Goal: Navigation & Orientation: Find specific page/section

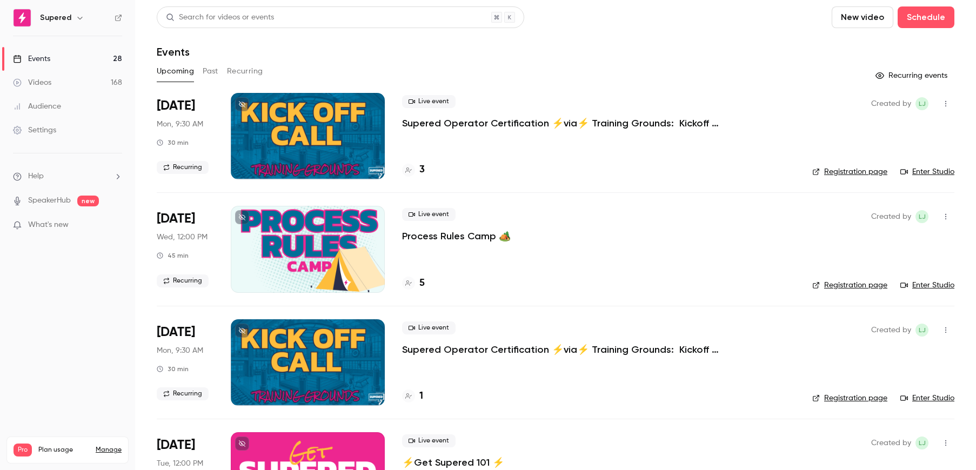
click at [426, 168] on div "3" at bounding box center [598, 170] width 393 height 15
click at [417, 170] on div "3" at bounding box center [413, 170] width 23 height 15
click at [205, 69] on button "Past" at bounding box center [211, 71] width 16 height 17
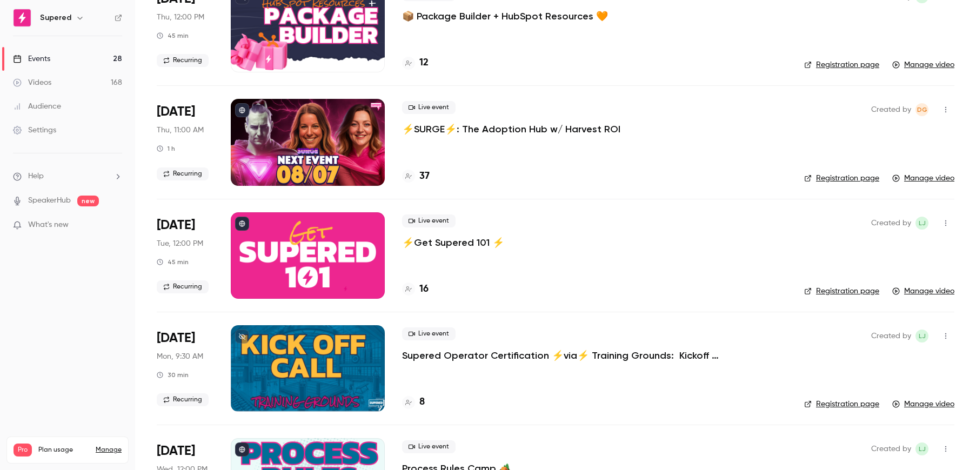
scroll to position [112, 0]
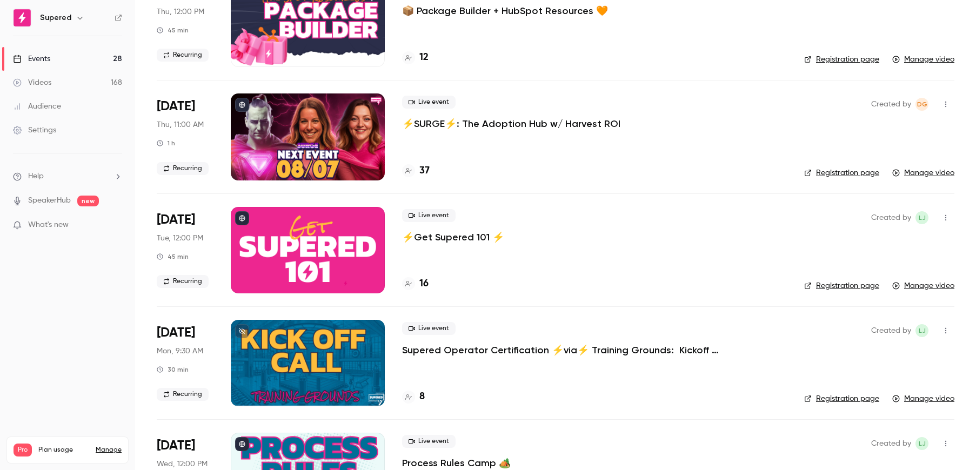
click at [323, 364] on div at bounding box center [308, 363] width 154 height 86
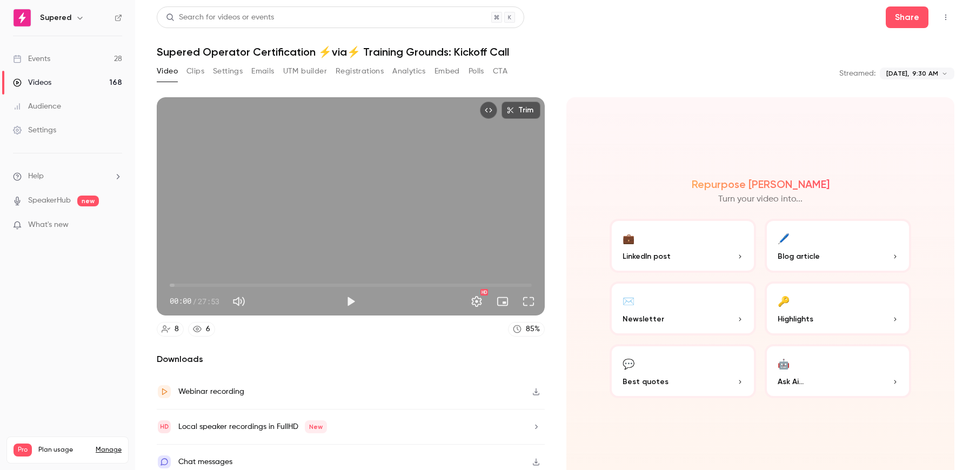
scroll to position [9, 0]
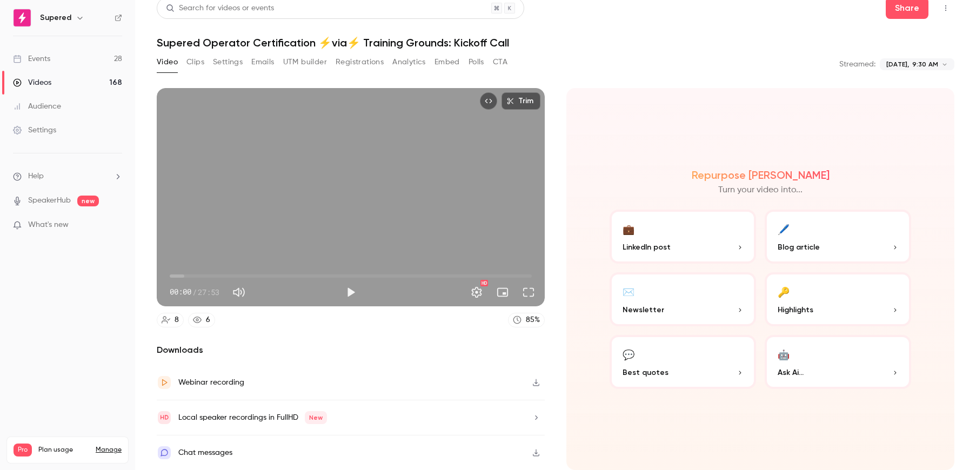
click at [264, 61] on button "Emails" at bounding box center [262, 61] width 23 height 17
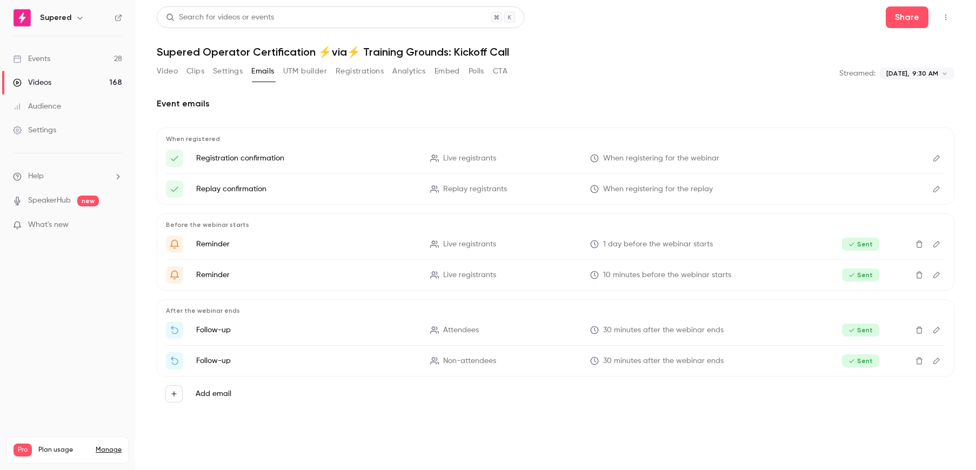
click at [370, 71] on button "Registrations" at bounding box center [360, 71] width 48 height 17
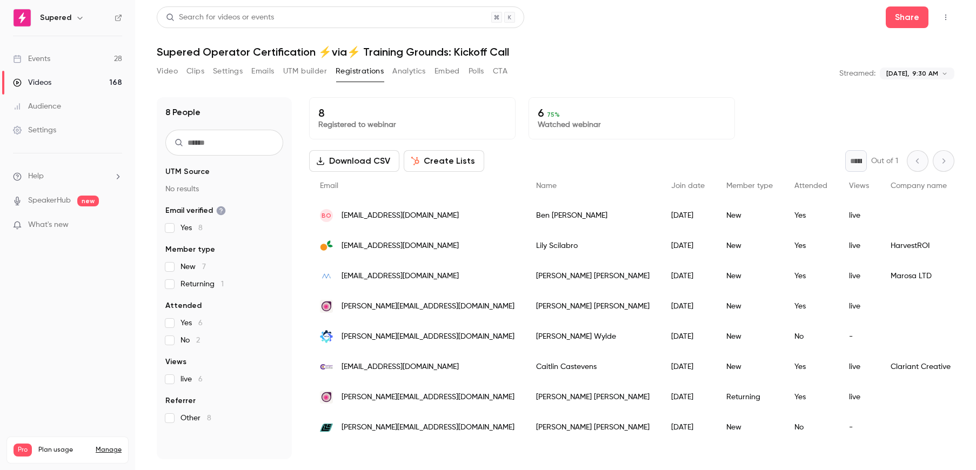
click at [410, 69] on button "Analytics" at bounding box center [409, 71] width 34 height 17
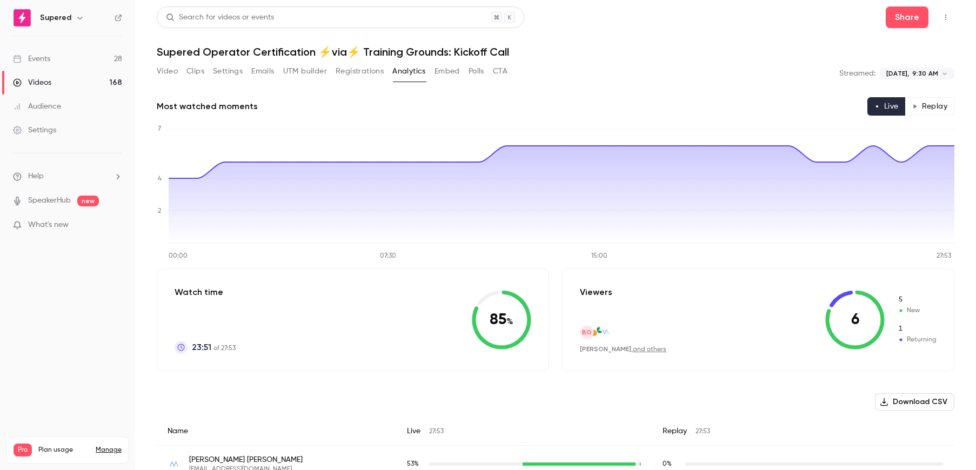
click at [447, 70] on button "Embed" at bounding box center [446, 71] width 25 height 17
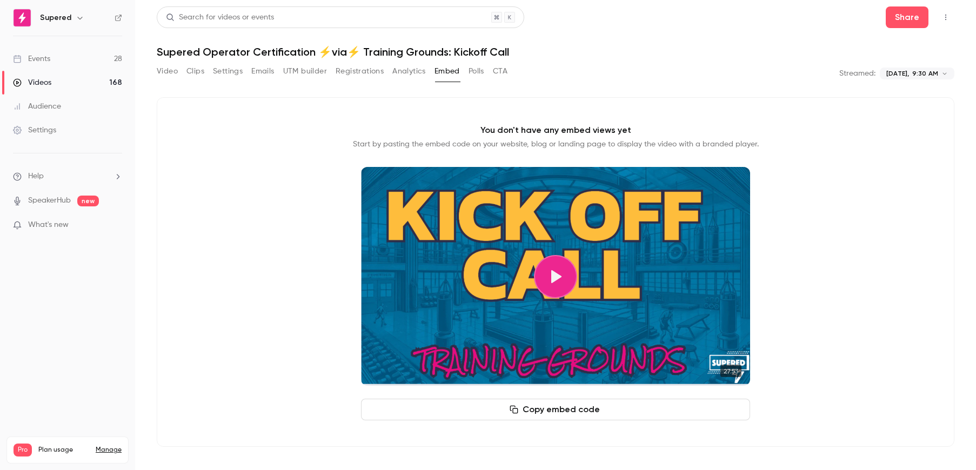
click at [467, 73] on div "Video Clips Settings Emails UTM builder Registrations Analytics Embed Polls CTA" at bounding box center [332, 71] width 351 height 17
click at [471, 72] on button "Polls" at bounding box center [476, 71] width 16 height 17
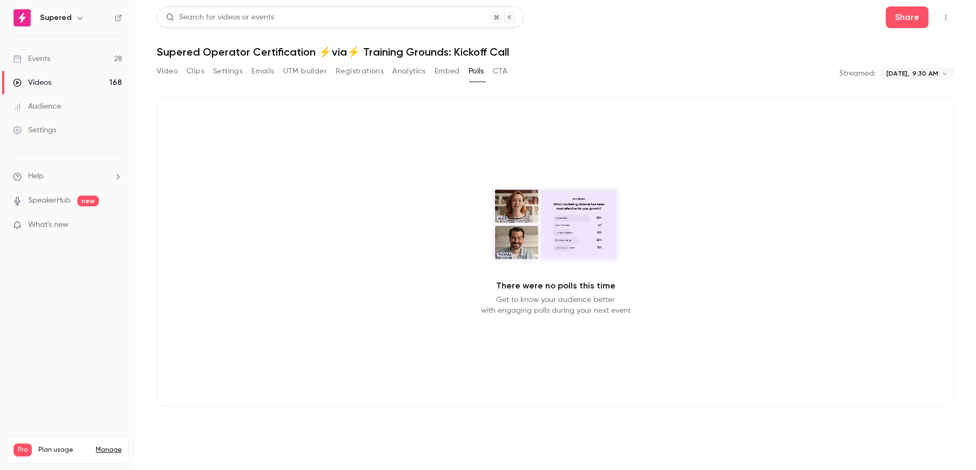
click at [499, 72] on button "CTA" at bounding box center [500, 71] width 15 height 17
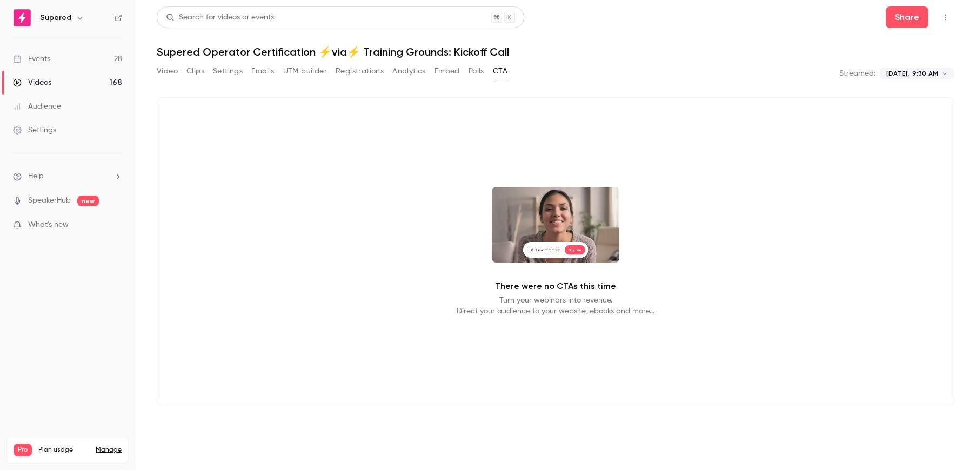
click at [176, 72] on button "Video" at bounding box center [167, 71] width 21 height 17
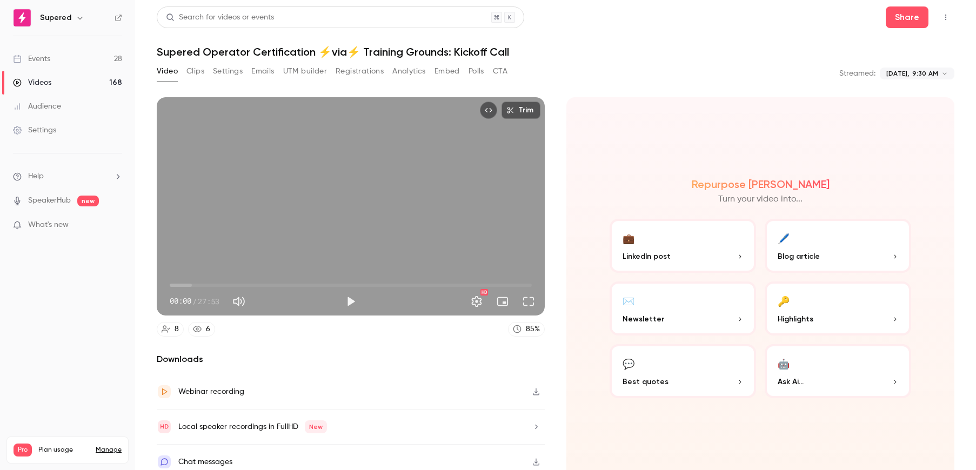
click at [54, 21] on h6 "Supered" at bounding box center [55, 17] width 31 height 11
drag, startPoint x: 24, startPoint y: 19, endPoint x: 62, endPoint y: 21, distance: 37.3
click at [25, 19] on img at bounding box center [22, 17] width 17 height 17
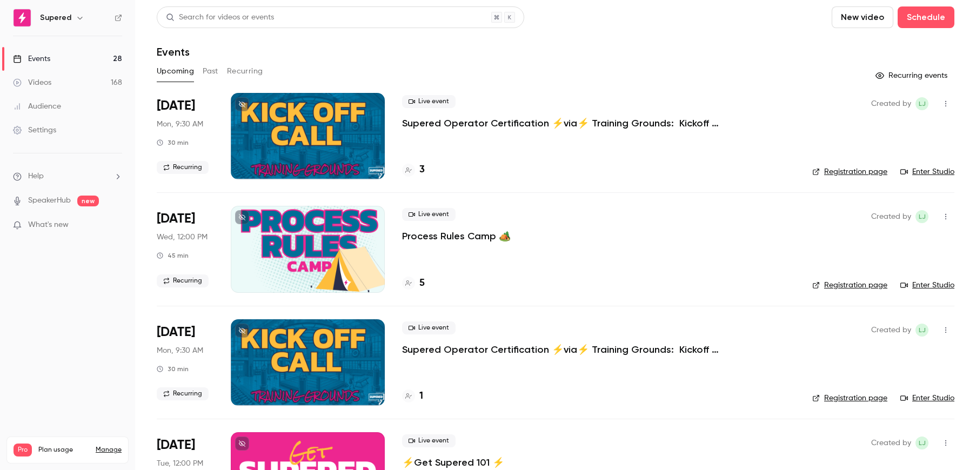
click at [940, 176] on link "Enter Studio" at bounding box center [927, 171] width 54 height 11
